Goal: Task Accomplishment & Management: Use online tool/utility

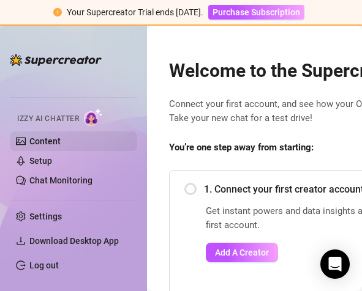
drag, startPoint x: 54, startPoint y: 127, endPoint x: 53, endPoint y: 135, distance: 8.2
click at [54, 129] on div "Izzy AI Chatter" at bounding box center [72, 117] width 130 height 28
click at [53, 136] on link "Content" at bounding box center [44, 141] width 31 height 10
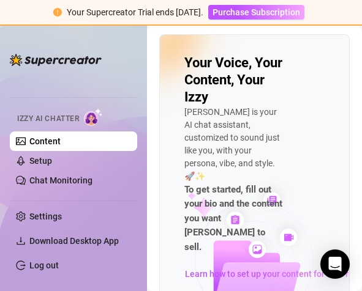
click at [53, 136] on link "Content" at bounding box center [44, 141] width 31 height 10
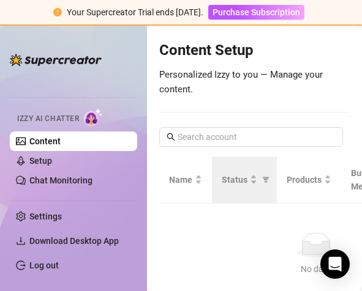
scroll to position [255, 0]
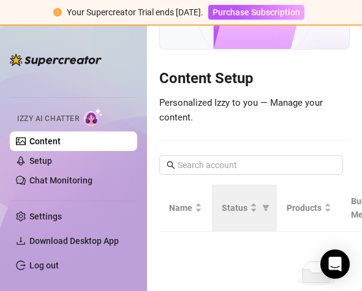
click at [248, 193] on th "Status" at bounding box center [244, 208] width 65 height 47
click at [257, 195] on th "Status" at bounding box center [244, 208] width 65 height 47
click at [259, 195] on th "Status" at bounding box center [244, 208] width 65 height 47
click at [261, 195] on th "Status" at bounding box center [244, 208] width 65 height 47
drag, startPoint x: 261, startPoint y: 192, endPoint x: 270, endPoint y: 187, distance: 9.9
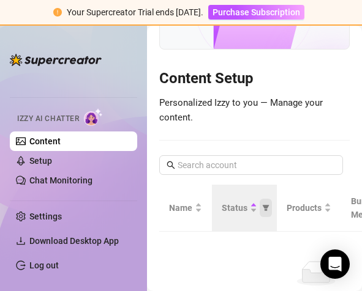
click at [269, 187] on th "Status" at bounding box center [244, 208] width 65 height 47
click at [271, 188] on th "Status" at bounding box center [244, 208] width 65 height 47
click at [272, 185] on th "Status" at bounding box center [244, 208] width 65 height 47
click at [271, 190] on th "Status" at bounding box center [244, 208] width 65 height 47
drag, startPoint x: 269, startPoint y: 188, endPoint x: 248, endPoint y: 176, distance: 23.3
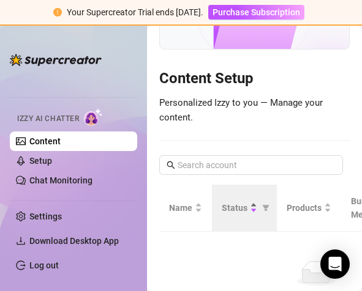
click at [252, 201] on div "Status" at bounding box center [244, 207] width 45 height 13
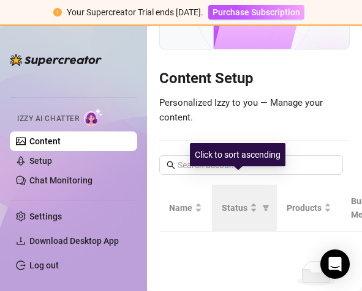
click at [247, 185] on th "Status" at bounding box center [244, 208] width 65 height 47
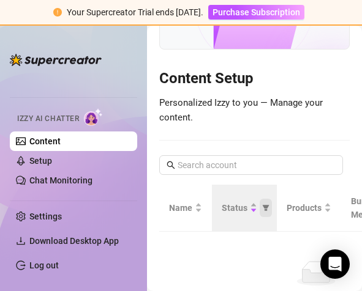
click at [258, 201] on div "Status" at bounding box center [244, 207] width 45 height 13
click at [259, 199] on span "Status" at bounding box center [265, 208] width 12 height 18
click at [253, 185] on th "Status" at bounding box center [244, 208] width 65 height 47
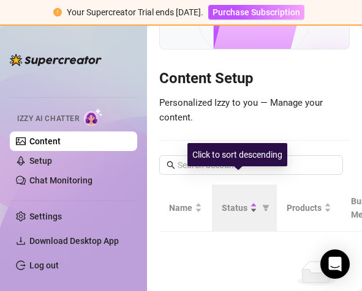
click at [252, 201] on div "Status" at bounding box center [239, 207] width 35 height 13
click at [250, 201] on div "Status" at bounding box center [239, 207] width 35 height 13
click at [255, 201] on div "Status" at bounding box center [239, 207] width 35 height 13
click at [257, 201] on div "Status" at bounding box center [244, 207] width 45 height 13
click at [253, 201] on div "Status" at bounding box center [239, 207] width 35 height 13
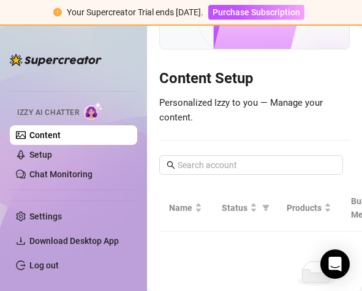
scroll to position [67, 0]
